Goal: Navigation & Orientation: Find specific page/section

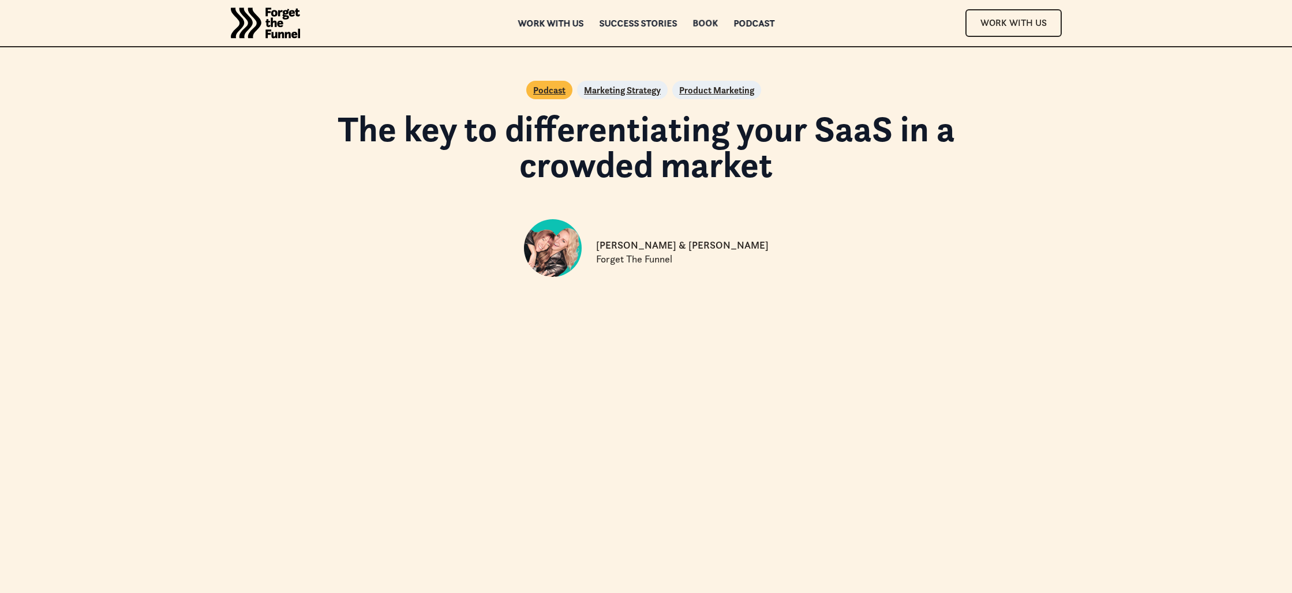
click at [706, 25] on div "Book" at bounding box center [704, 23] width 25 height 8
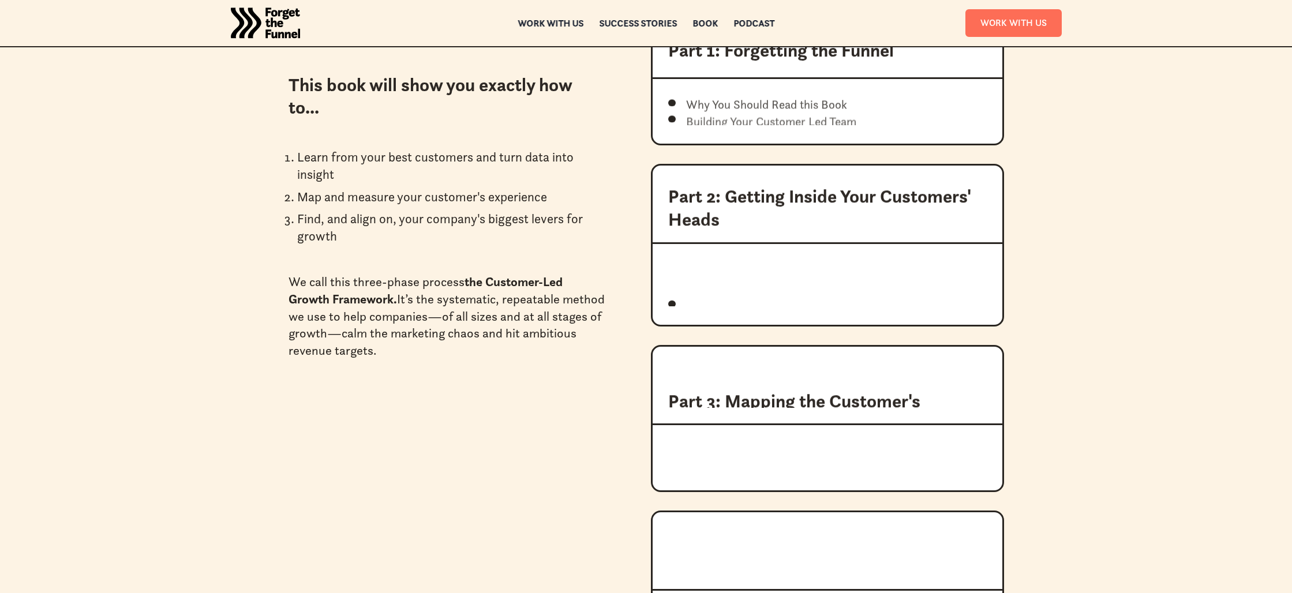
scroll to position [1342, 0]
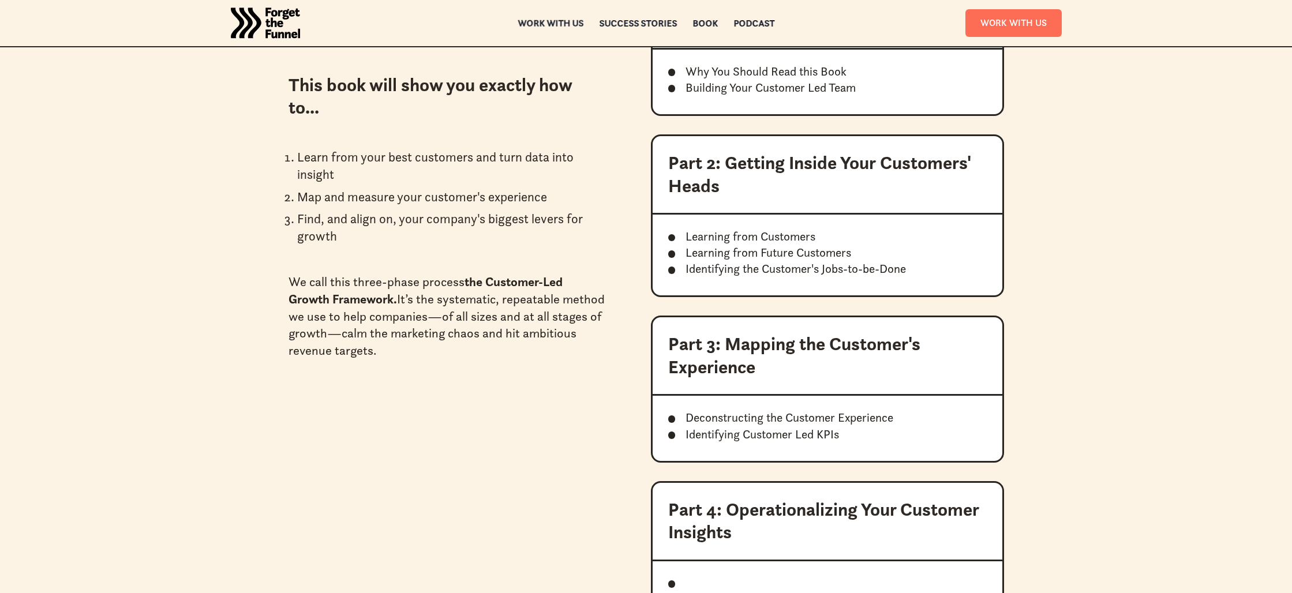
click at [539, 22] on div "Work with us" at bounding box center [550, 23] width 66 height 8
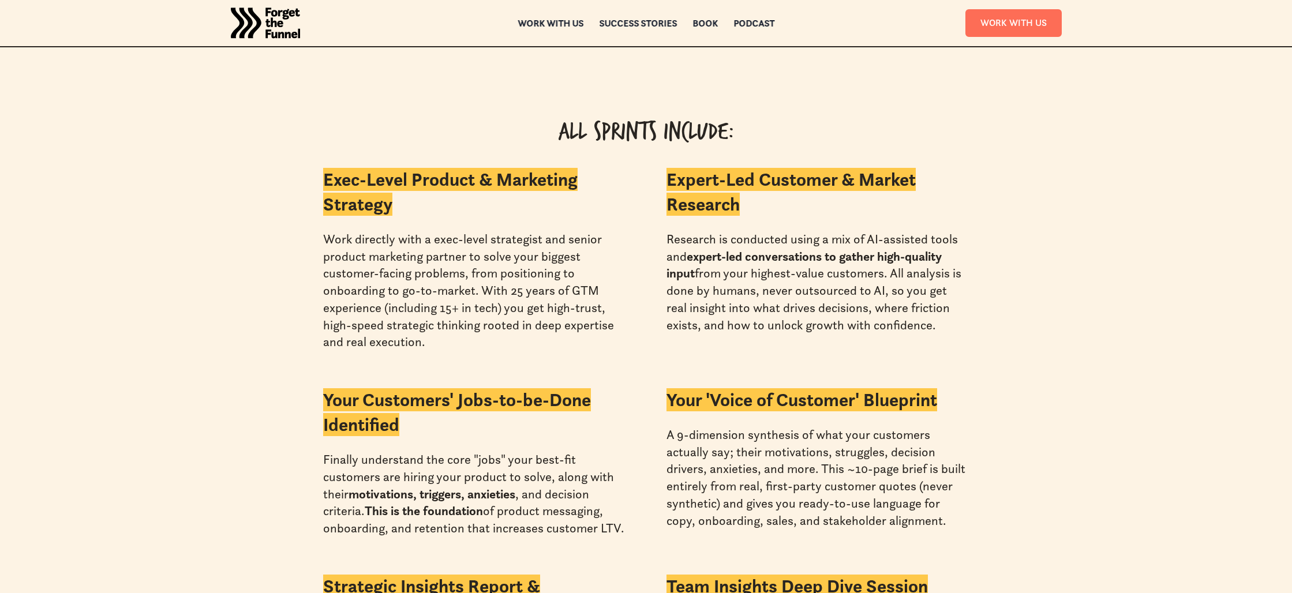
scroll to position [2626, 0]
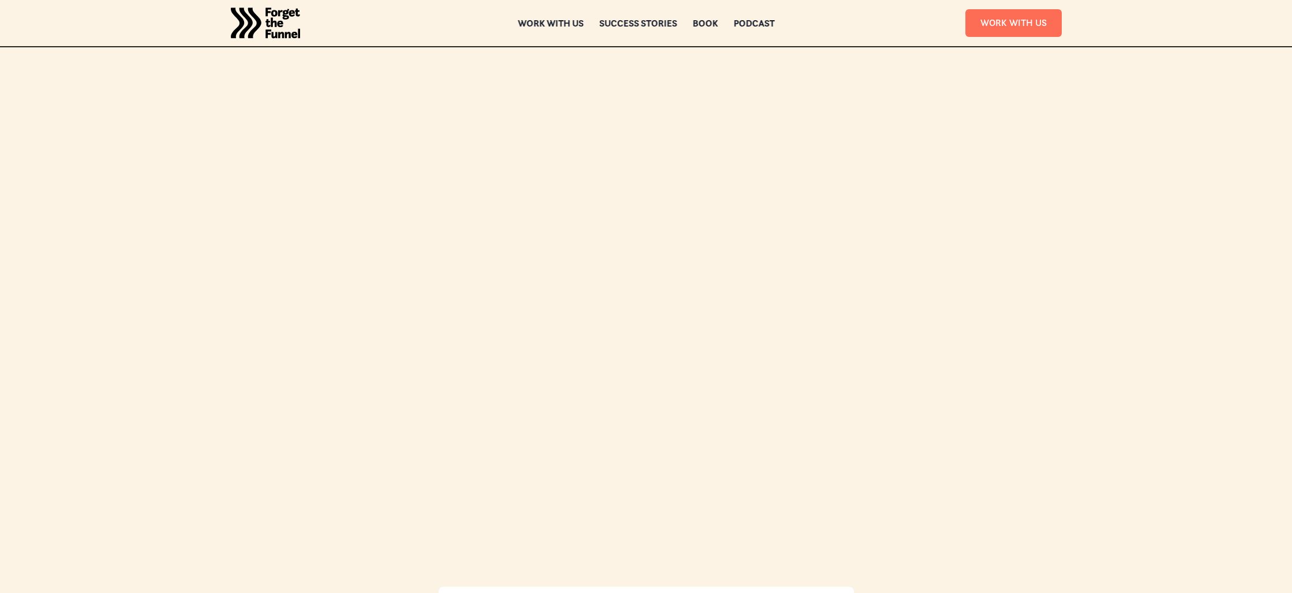
scroll to position [1328, 0]
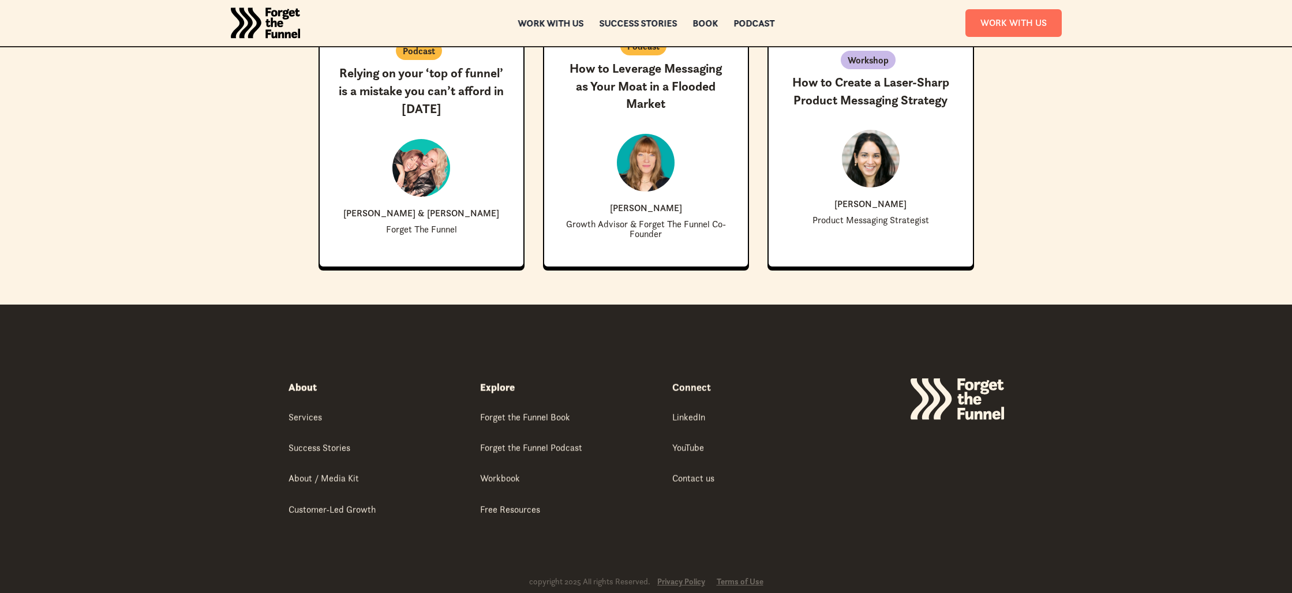
scroll to position [1856, 0]
